Goal: Information Seeking & Learning: Understand process/instructions

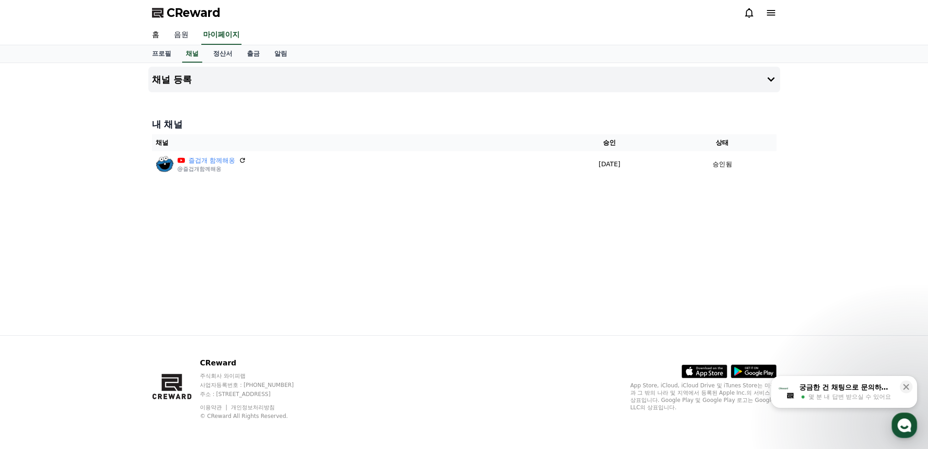
click at [181, 34] on link "음원" at bounding box center [181, 35] width 29 height 19
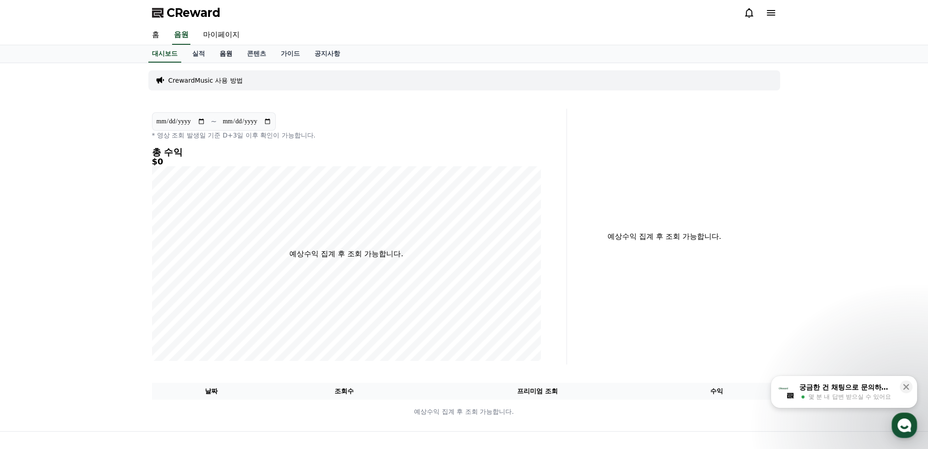
click at [231, 52] on link "음원" at bounding box center [225, 53] width 27 height 17
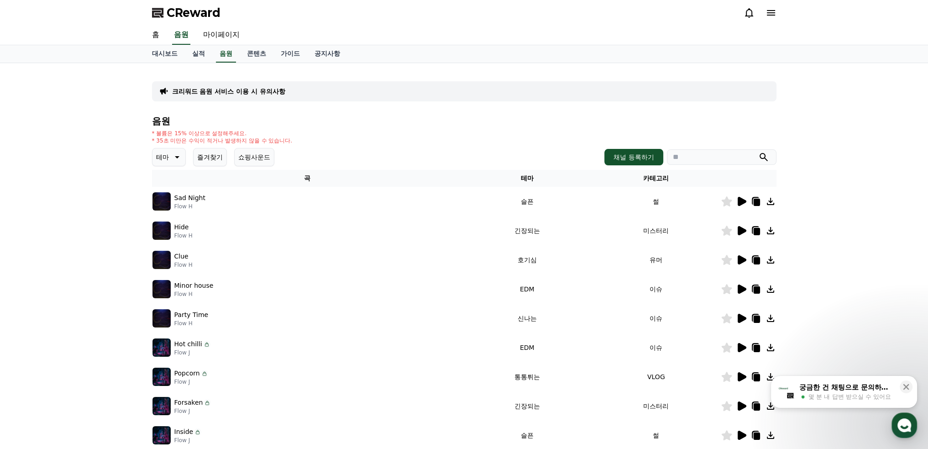
click at [176, 157] on icon at bounding box center [177, 157] width 5 height 2
click at [165, 232] on button "긴장되는" at bounding box center [169, 232] width 33 height 20
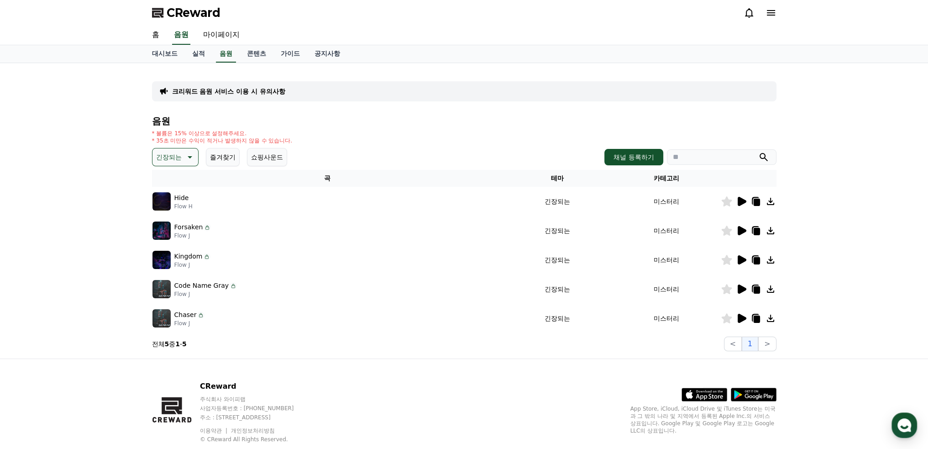
click at [300, 201] on div "Hide Flow H" at bounding box center [327, 201] width 351 height 18
click at [741, 199] on icon at bounding box center [742, 201] width 9 height 9
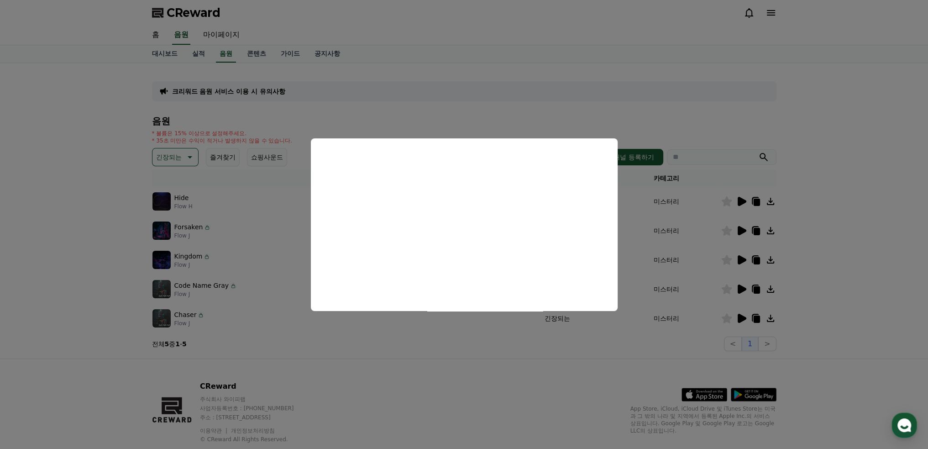
click at [737, 231] on button "close modal" at bounding box center [464, 224] width 928 height 449
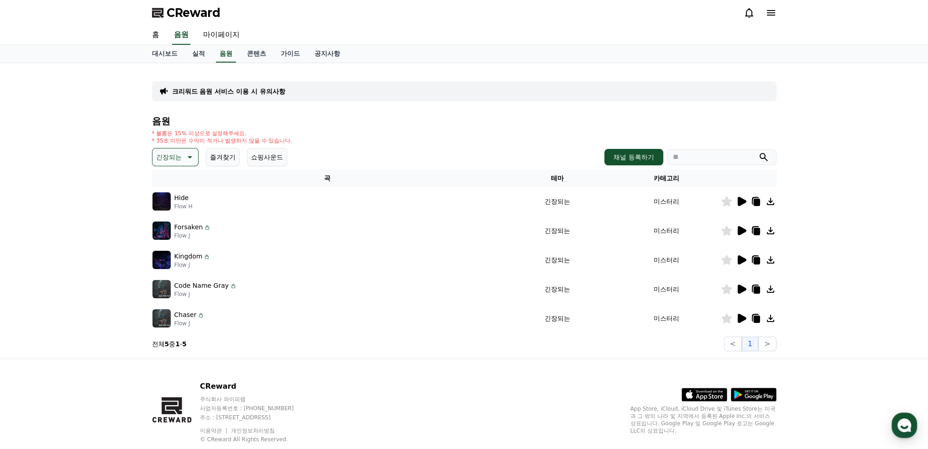
click at [740, 230] on icon at bounding box center [742, 230] width 9 height 9
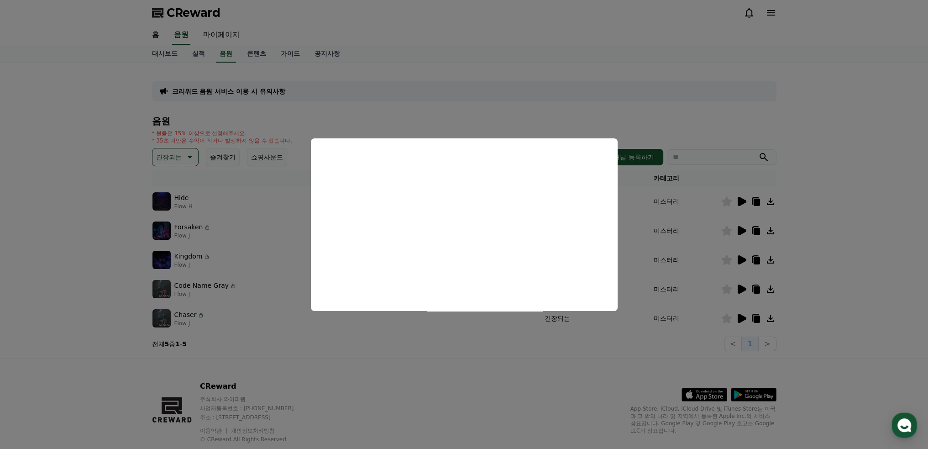
click at [741, 258] on button "close modal" at bounding box center [464, 224] width 928 height 449
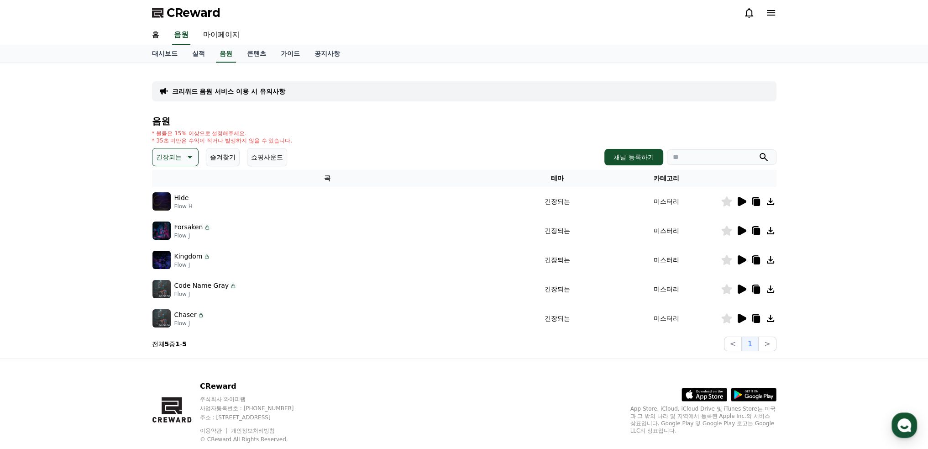
click at [741, 258] on icon at bounding box center [742, 259] width 9 height 9
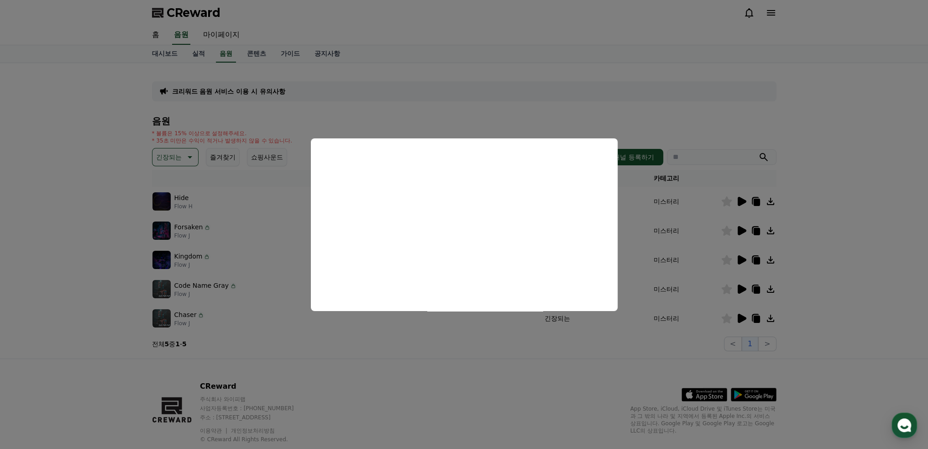
click at [740, 229] on button "close modal" at bounding box center [464, 224] width 928 height 449
click at [740, 229] on icon at bounding box center [742, 230] width 9 height 9
click at [739, 287] on button "close modal" at bounding box center [464, 224] width 928 height 449
click at [739, 287] on icon at bounding box center [742, 288] width 9 height 9
click at [745, 315] on button "close modal" at bounding box center [464, 224] width 928 height 449
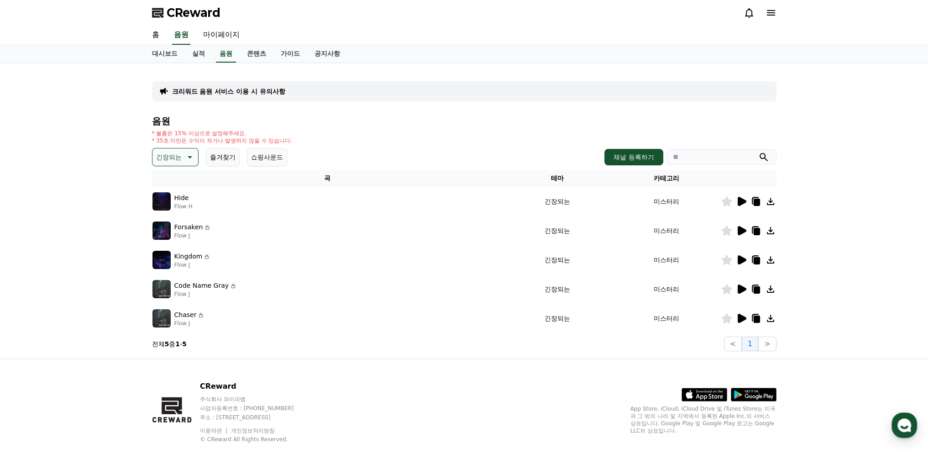
click at [743, 316] on icon at bounding box center [742, 318] width 9 height 9
click at [737, 317] on icon at bounding box center [741, 318] width 11 height 11
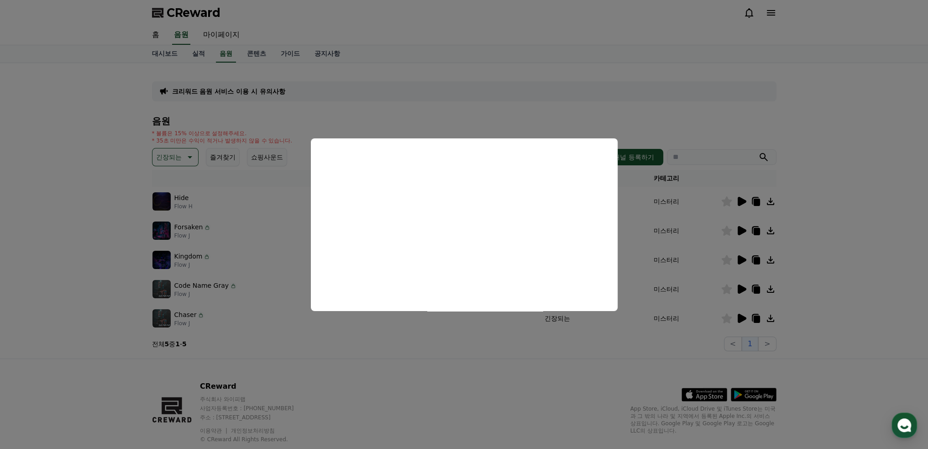
click at [723, 319] on button "close modal" at bounding box center [464, 224] width 928 height 449
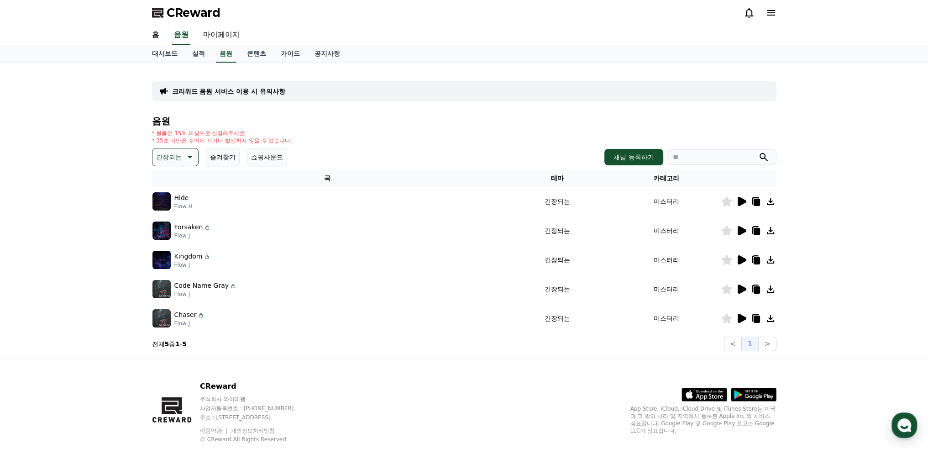
click at [728, 319] on icon at bounding box center [726, 318] width 10 height 10
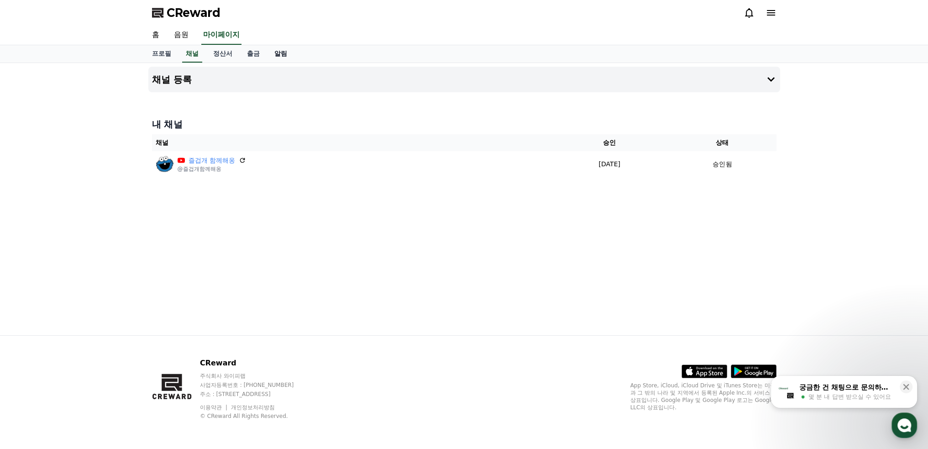
click at [276, 52] on link "알림" at bounding box center [280, 53] width 27 height 17
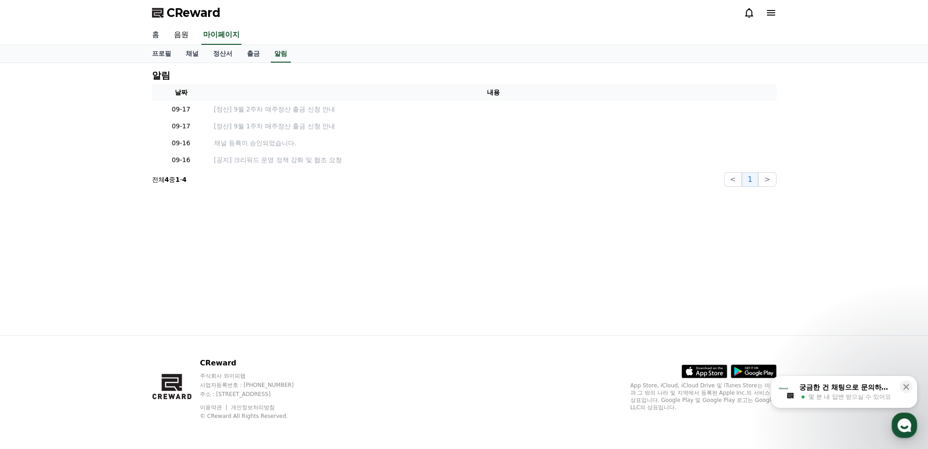
click at [155, 35] on link "홈" at bounding box center [156, 35] width 22 height 19
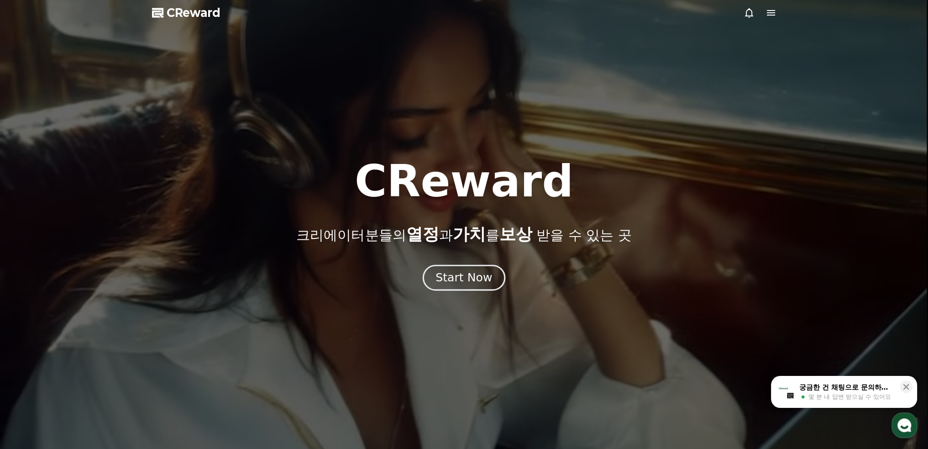
click at [468, 278] on div "Start Now" at bounding box center [464, 278] width 57 height 16
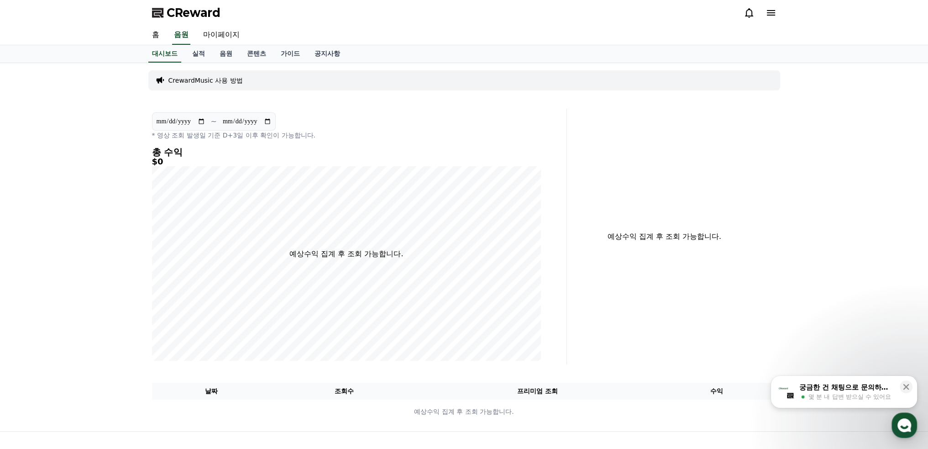
click at [774, 13] on icon at bounding box center [771, 12] width 11 height 11
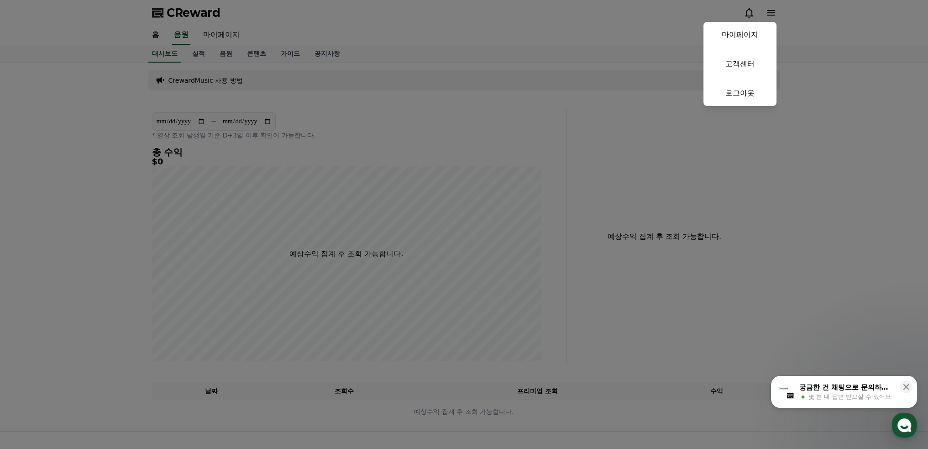
click at [207, 80] on button "close" at bounding box center [464, 224] width 928 height 449
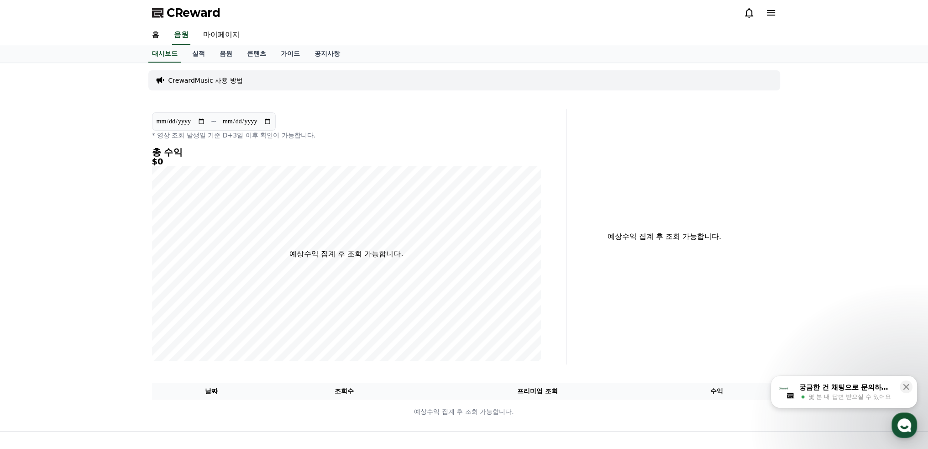
click at [239, 81] on div "CrewardMusic 사용 방법" at bounding box center [464, 80] width 632 height 20
click at [195, 80] on p "CrewardMusic 사용 방법" at bounding box center [205, 80] width 74 height 9
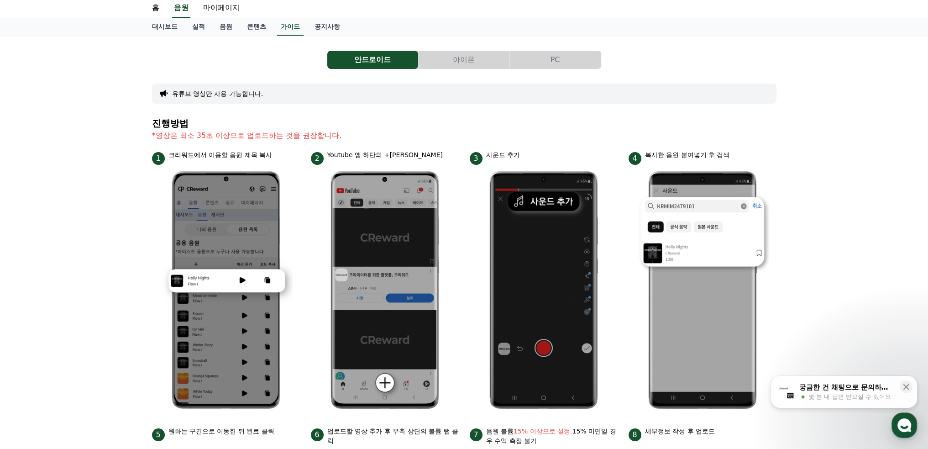
scroll to position [183, 0]
